Goal: Information Seeking & Learning: Learn about a topic

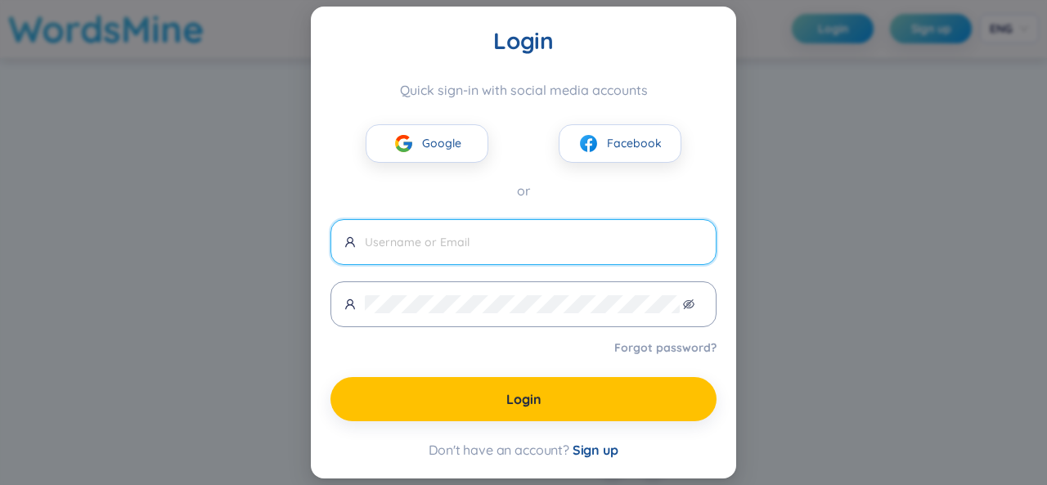
click at [866, 222] on div "Login Quick sign-in with social media accounts Google Facebook or Forgot passwo…" at bounding box center [523, 242] width 1047 height 485
click at [457, 137] on span "Google" at bounding box center [441, 143] width 39 height 18
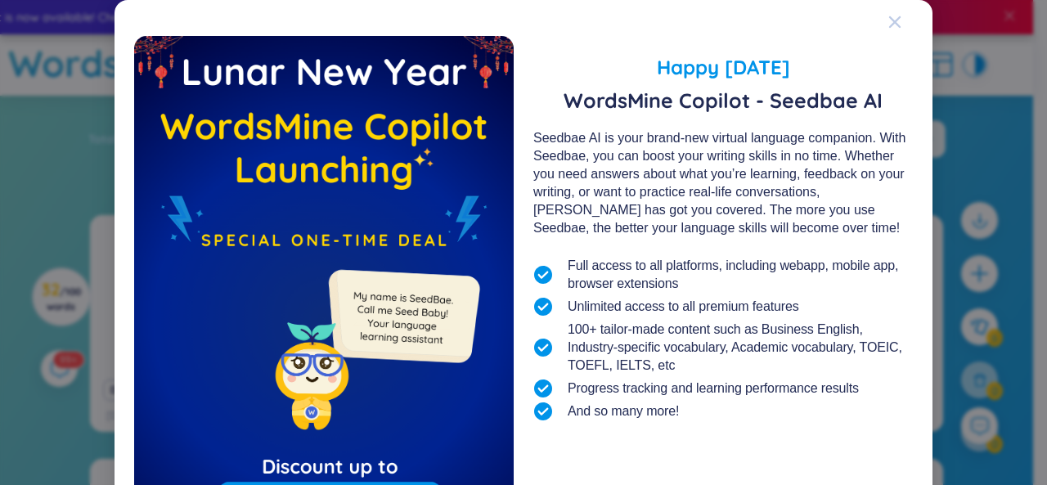
click at [888, 28] on icon "Close" at bounding box center [894, 22] width 13 height 13
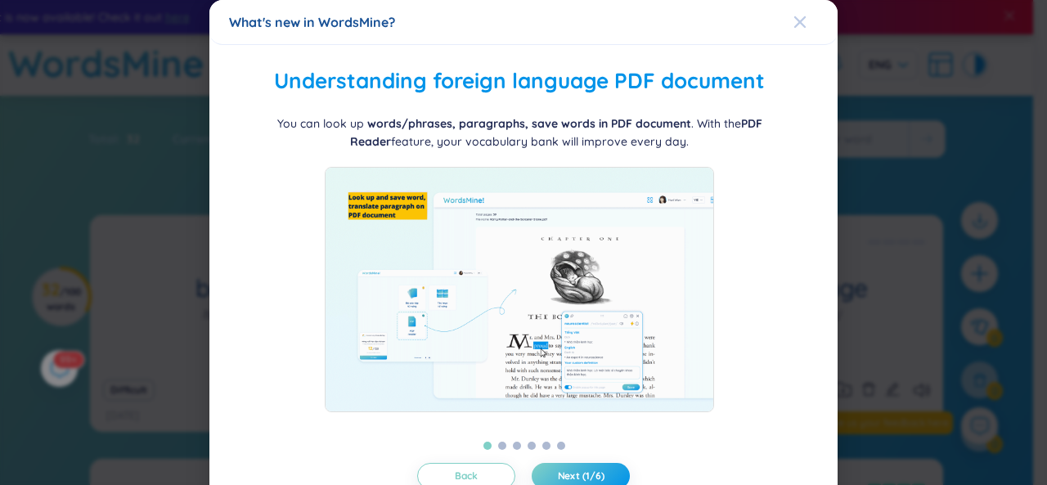
click at [793, 17] on icon "Close" at bounding box center [799, 22] width 13 height 13
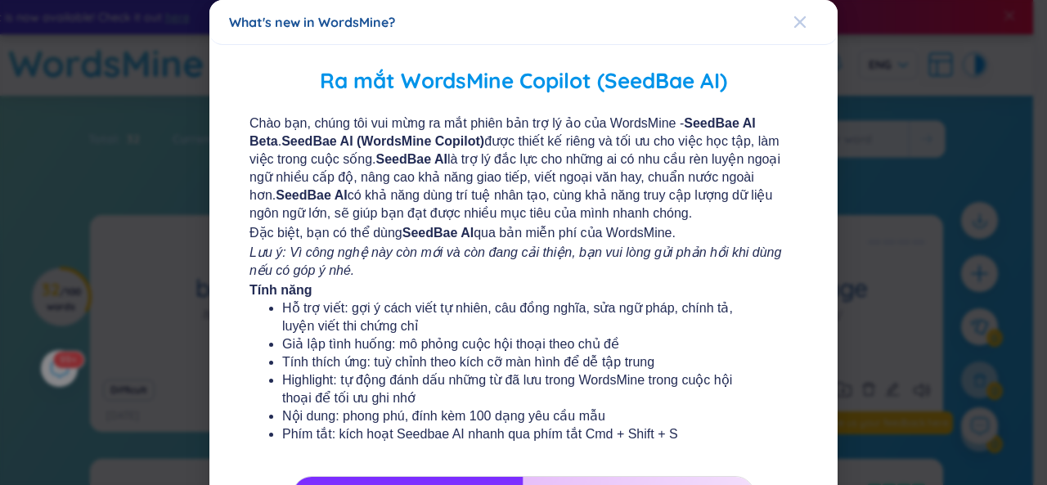
click at [793, 16] on icon "Close" at bounding box center [799, 22] width 13 height 13
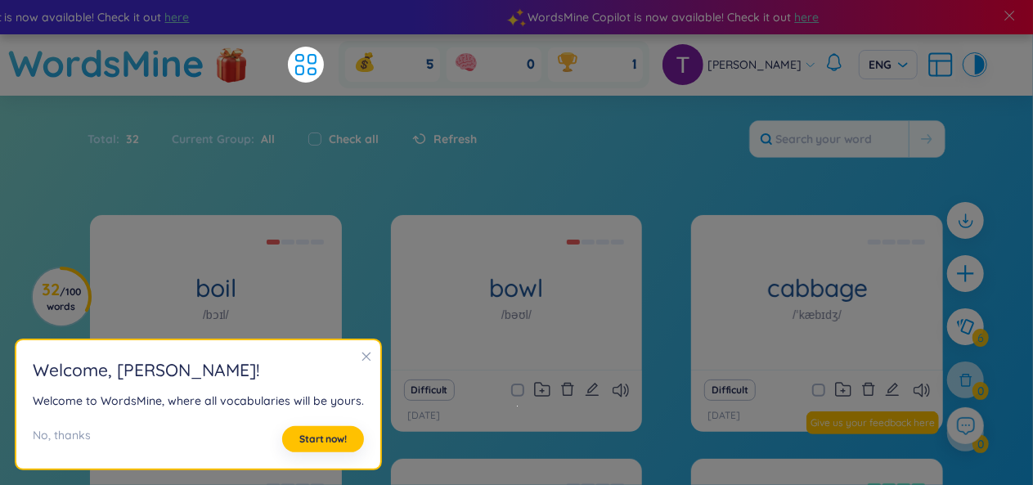
click at [361, 351] on icon "close" at bounding box center [366, 356] width 11 height 11
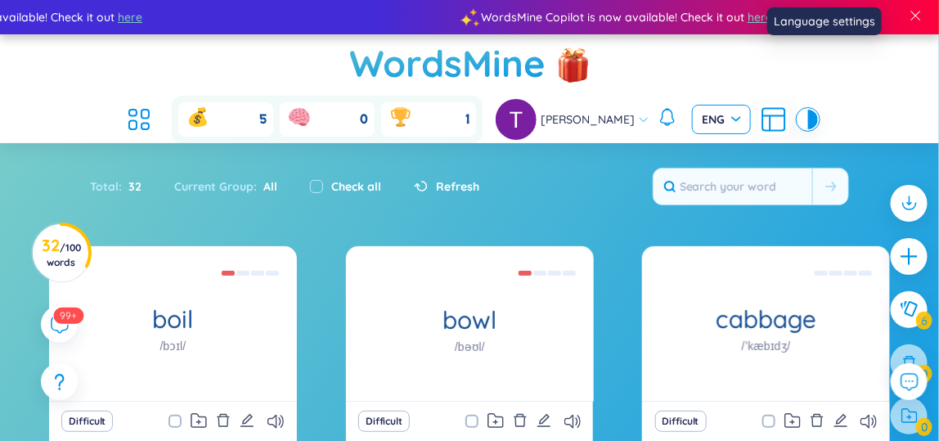
click at [751, 105] on div "ENG" at bounding box center [721, 119] width 59 height 29
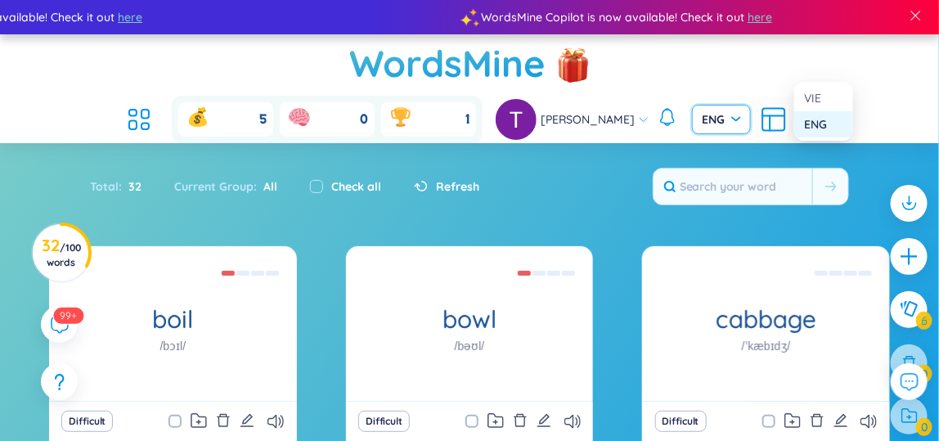
click at [734, 159] on div "Total : 32 Current Group : All Check all Refresh" at bounding box center [469, 186] width 939 height 54
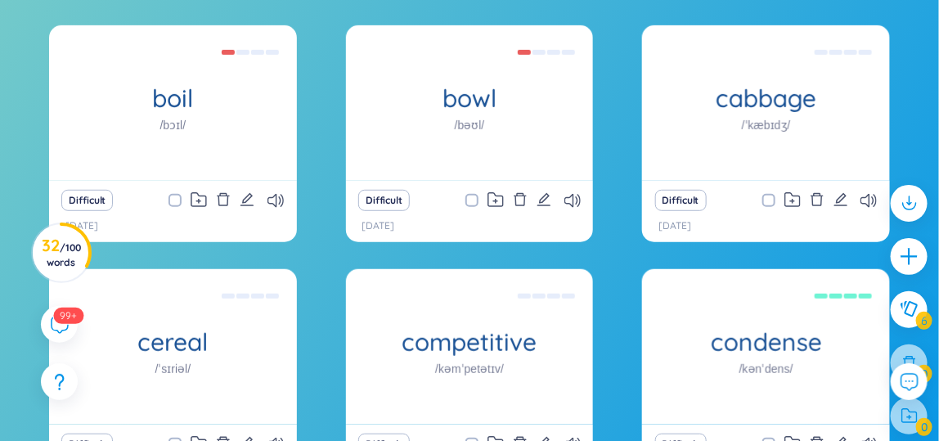
scroll to position [321, 0]
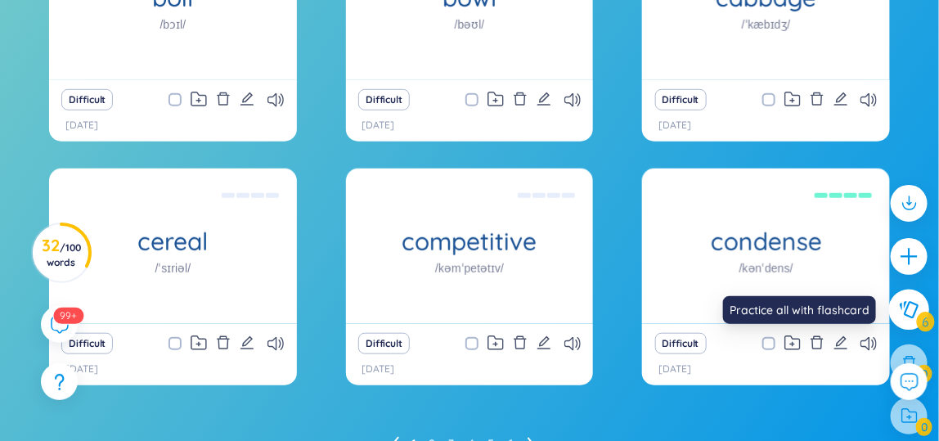
click at [905, 307] on icon at bounding box center [909, 309] width 20 height 18
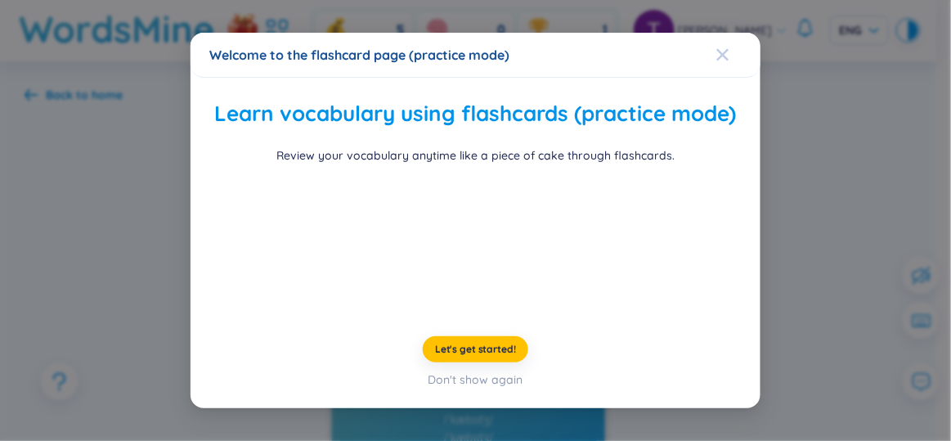
click at [717, 48] on icon "Close" at bounding box center [722, 53] width 11 height 11
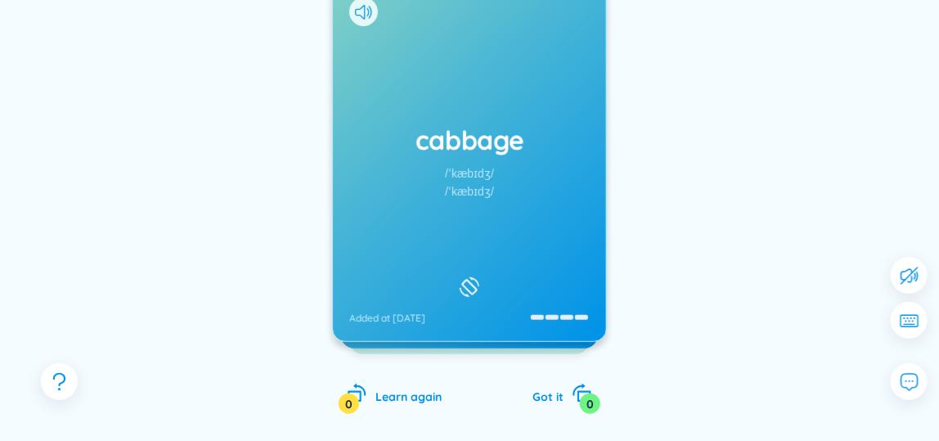
scroll to position [248, 0]
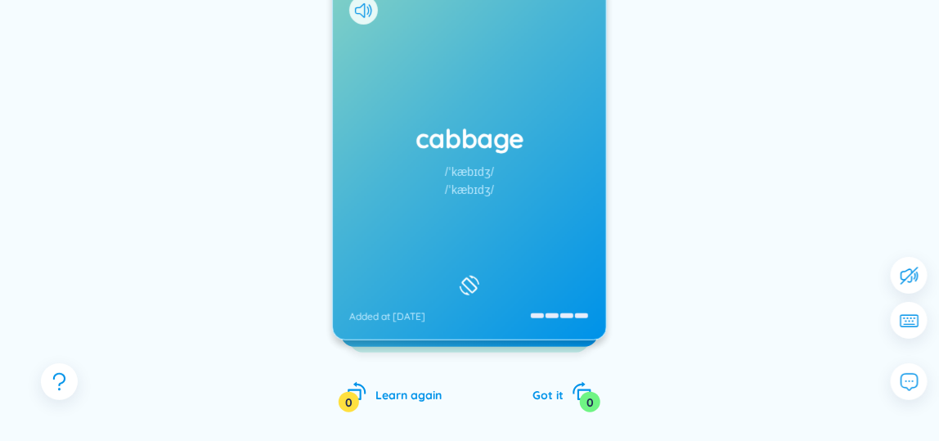
click at [556, 196] on div "cabbage /ˈkæbɪdʒ/ /ˈkæbɪdʒ/ Added at [DATE]" at bounding box center [469, 160] width 273 height 360
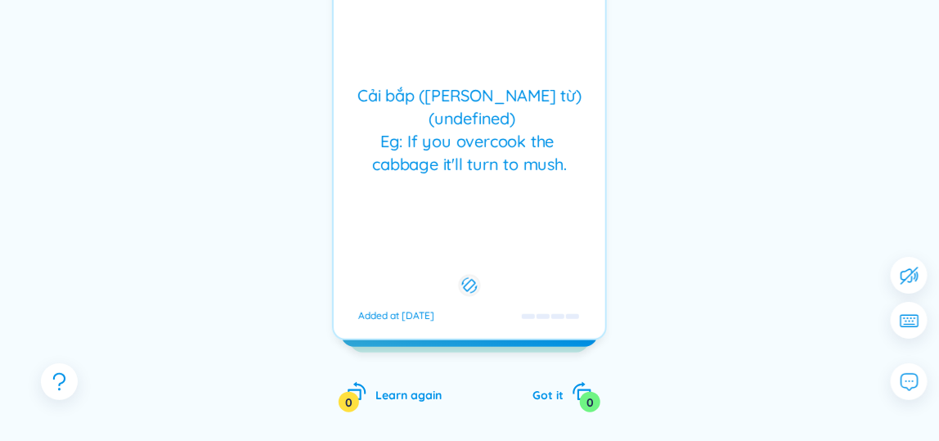
click at [556, 196] on div "Cải bắp ([PERSON_NAME] từ) (undefined) Eg: If you overcook the cabbage it'll tu…" at bounding box center [469, 159] width 275 height 361
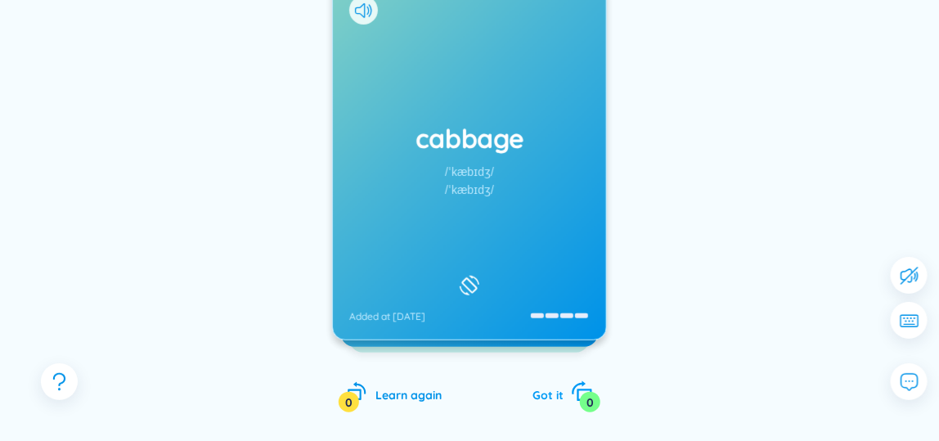
drag, startPoint x: 589, startPoint y: 379, endPoint x: 576, endPoint y: 397, distance: 21.6
click at [576, 397] on div "cabbage /ˈkæbɪdʒ/ /ˈkæbɪdʒ/ Added at [DATE] Cải bắp ([PERSON_NAME] từ) (undefin…" at bounding box center [469, 212] width 275 height 466
click at [576, 397] on icon "rotate-right" at bounding box center [582, 391] width 23 height 23
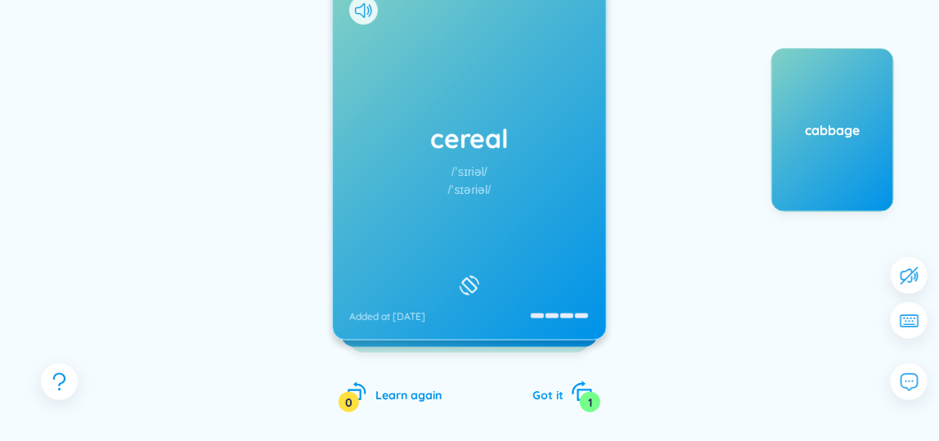
click at [576, 397] on icon "rotate-right" at bounding box center [582, 391] width 23 height 23
